Goal: Book appointment/travel/reservation

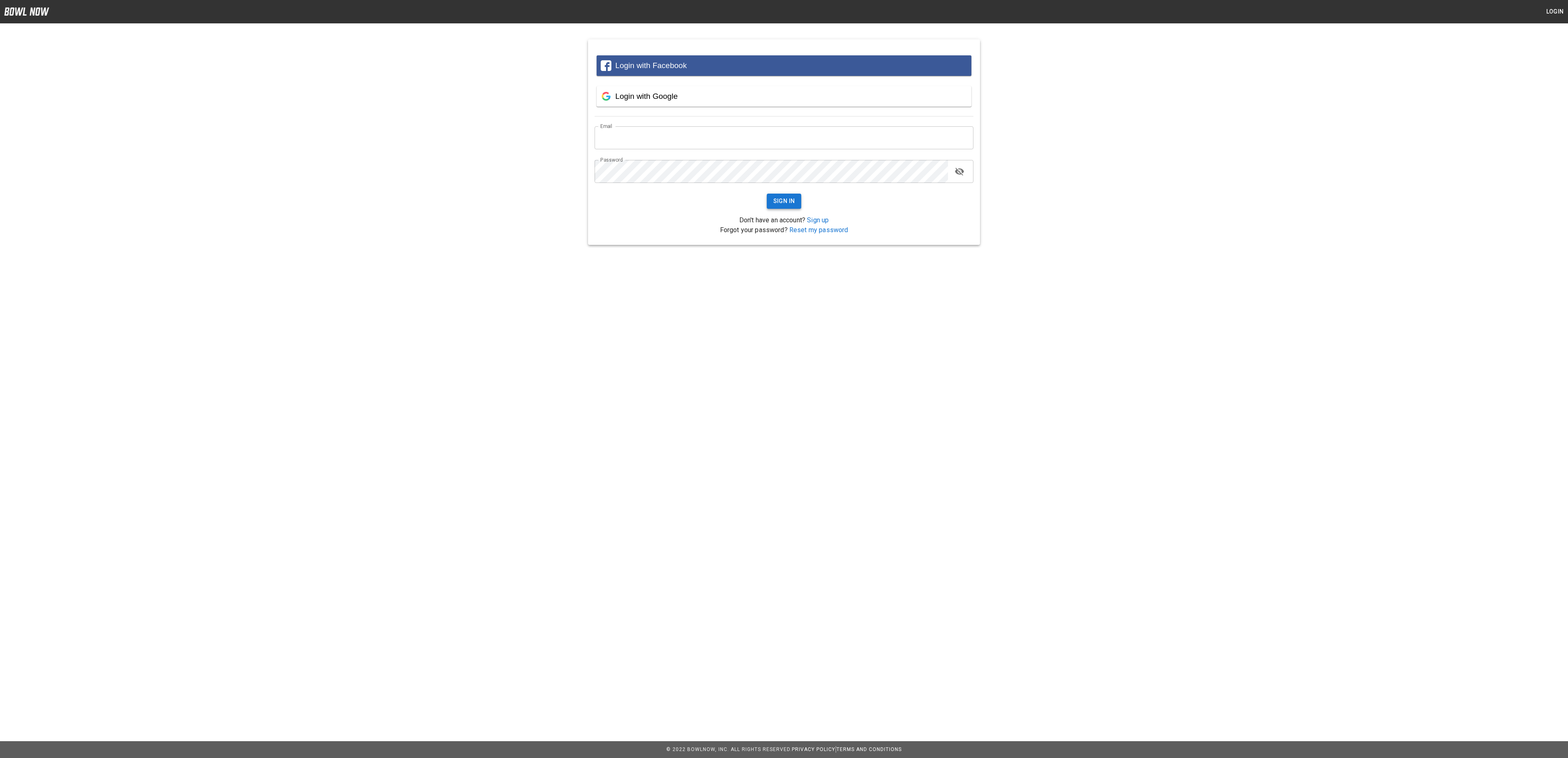
type input "**********"
click at [773, 202] on button "Sign In" at bounding box center [784, 201] width 35 height 16
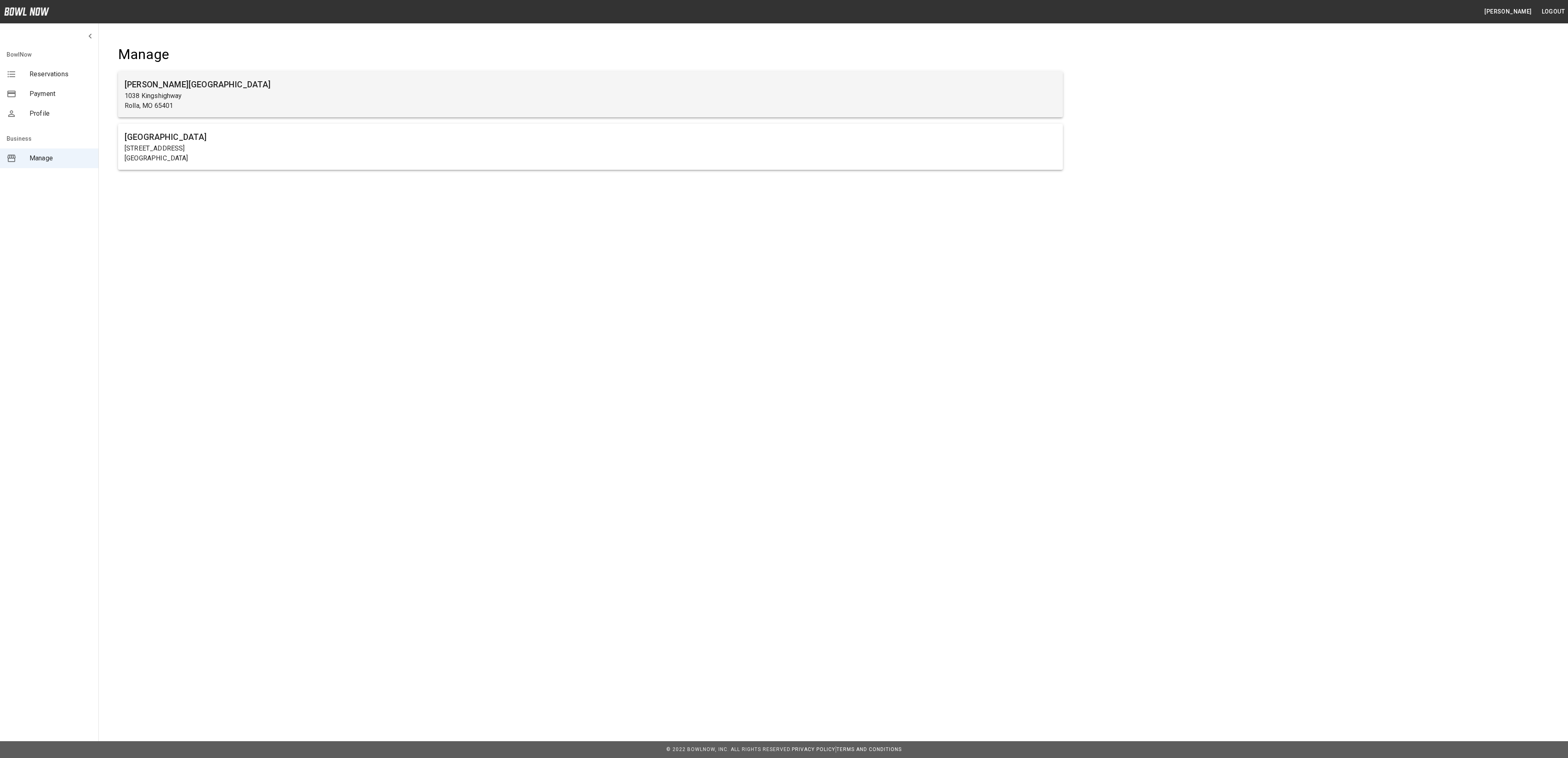
click at [162, 92] on p "1038 Kingshighway" at bounding box center [590, 96] width 932 height 10
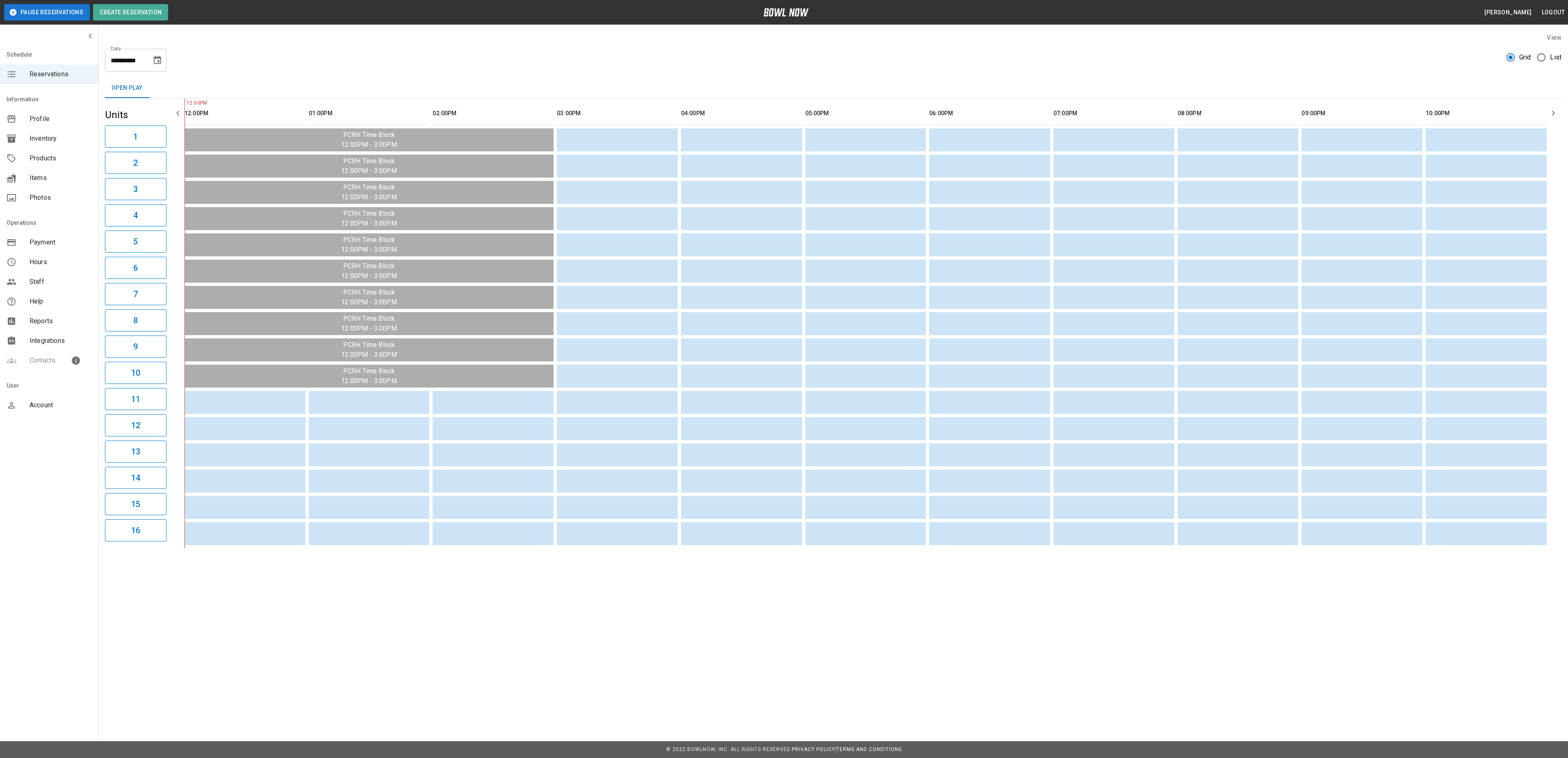
click at [965, 88] on div "Open Play" at bounding box center [833, 89] width 1456 height 20
